Goal: Check status: Check status

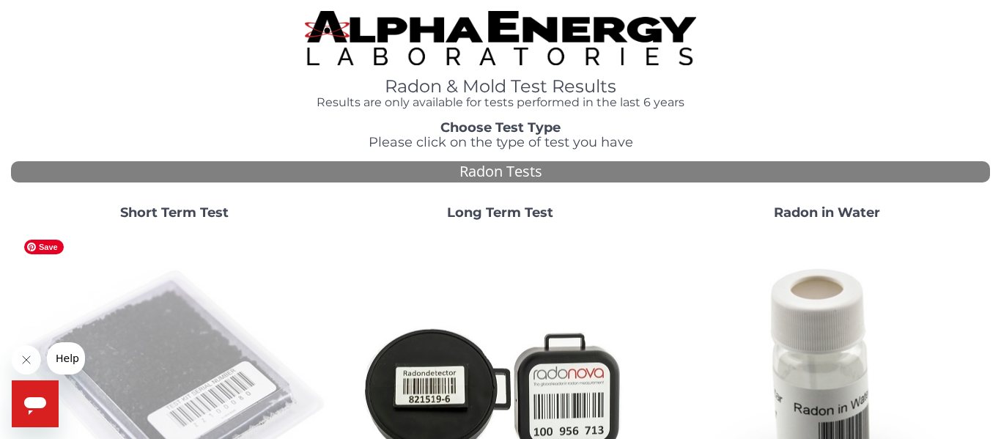
click at [196, 334] on img at bounding box center [174, 389] width 314 height 314
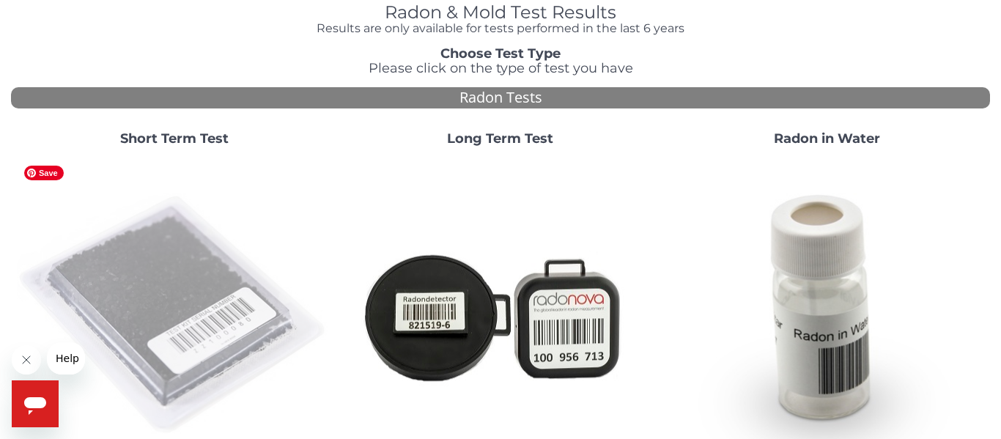
scroll to position [122, 0]
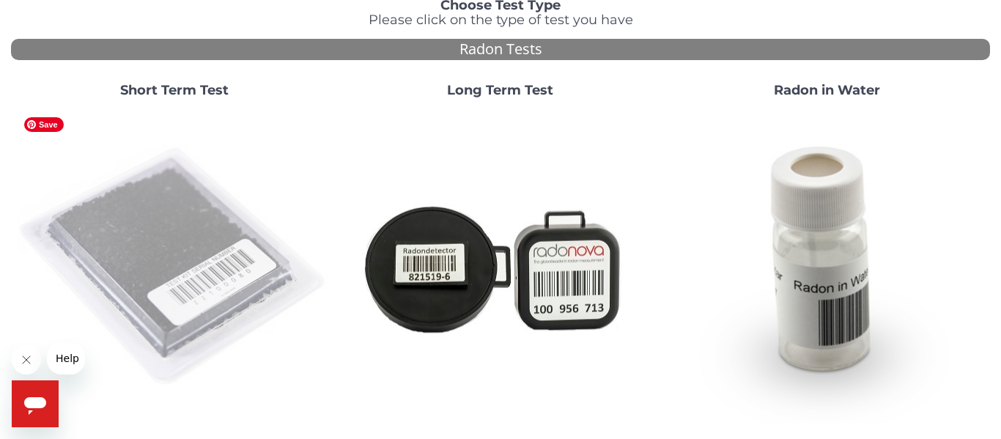
click at [186, 248] on img at bounding box center [174, 267] width 314 height 314
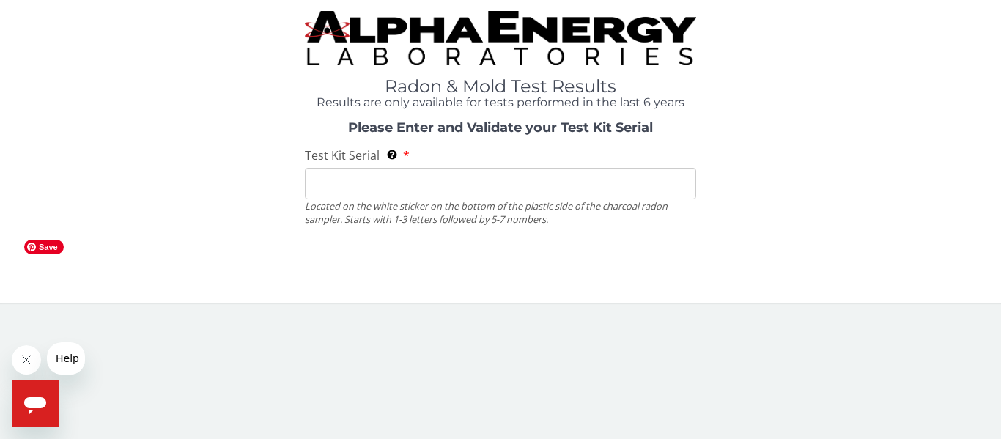
scroll to position [0, 0]
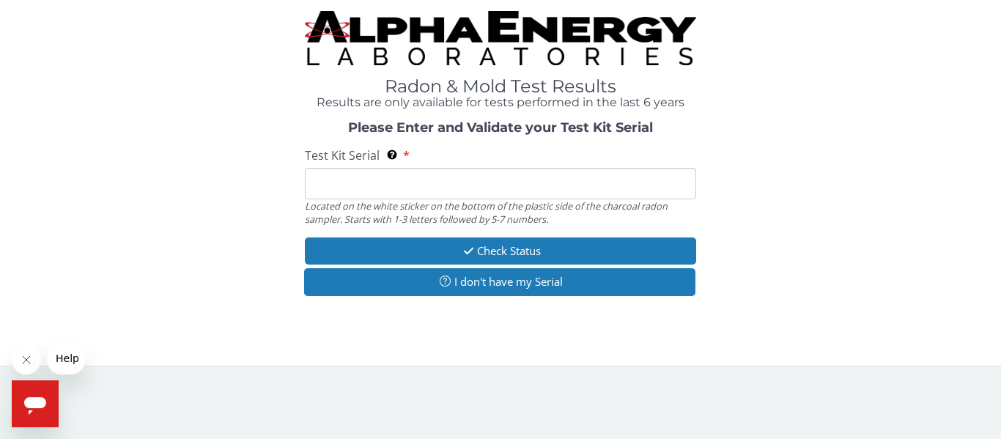
click at [326, 186] on input "Test Kit Serial Located on the white sticker on the bottom of the plastic side …" at bounding box center [500, 184] width 391 height 32
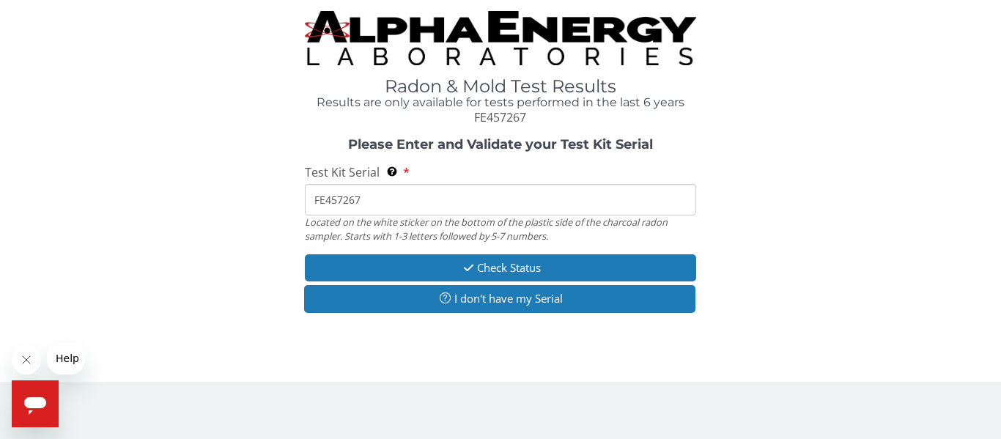
click at [375, 203] on input "FE457267" at bounding box center [500, 200] width 391 height 32
type input "F"
